Goal: Use online tool/utility

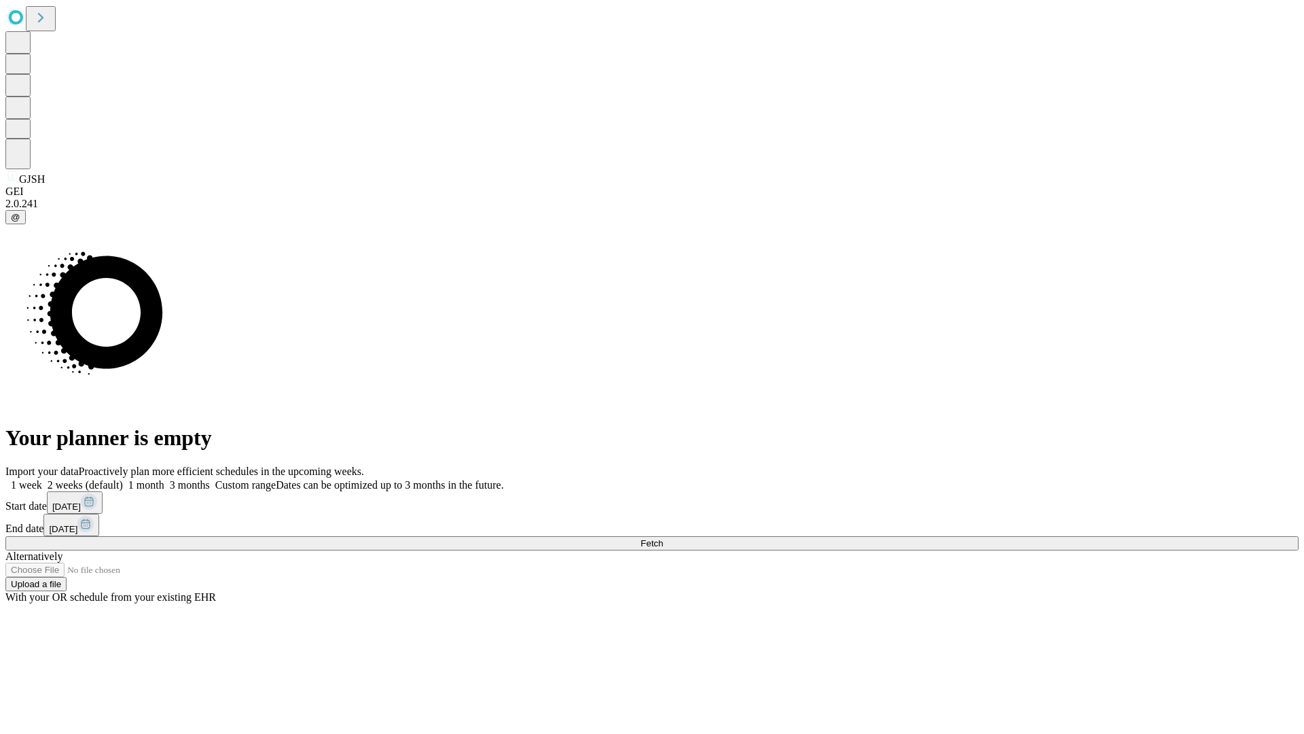
click at [663, 538] on span "Fetch" at bounding box center [651, 543] width 22 height 10
